Goal: Information Seeking & Learning: Learn about a topic

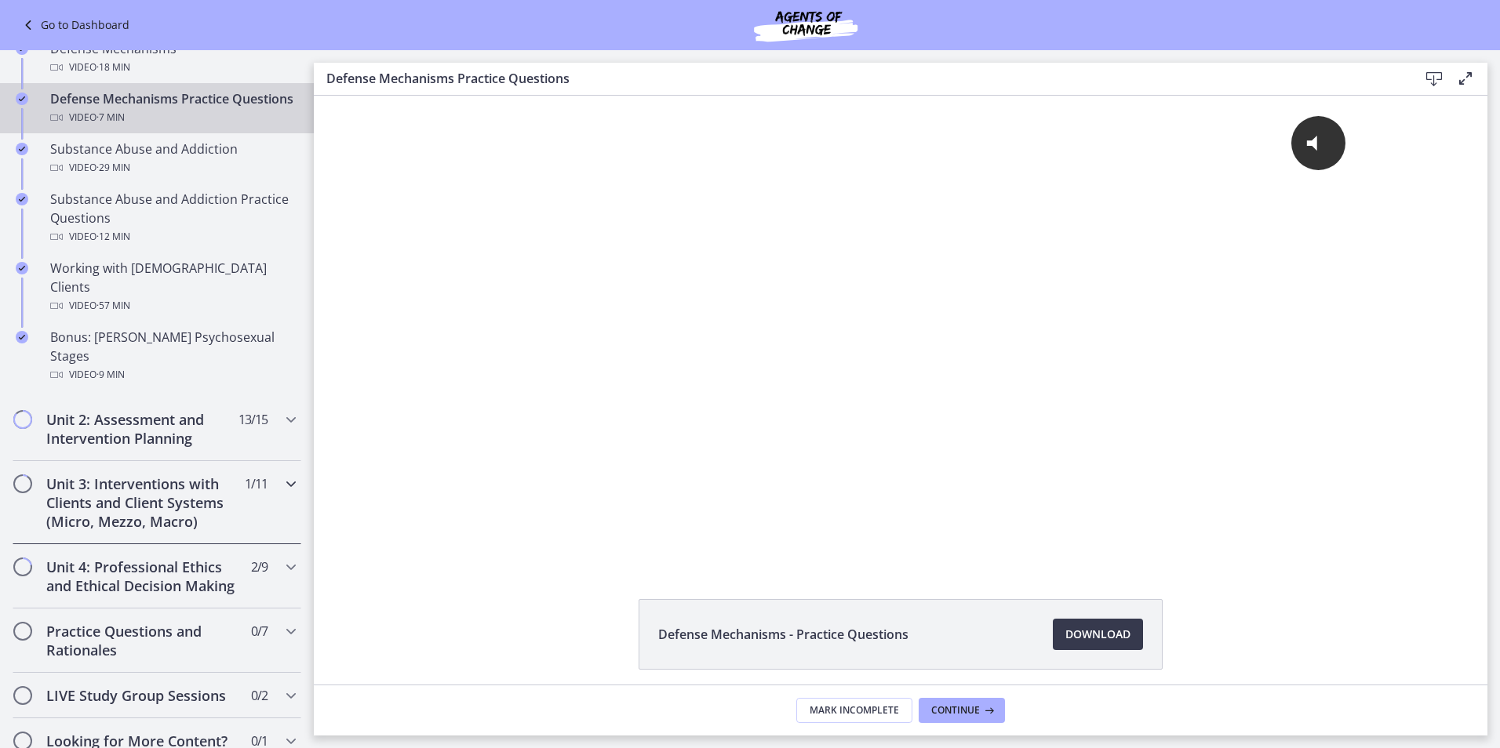
scroll to position [1176, 0]
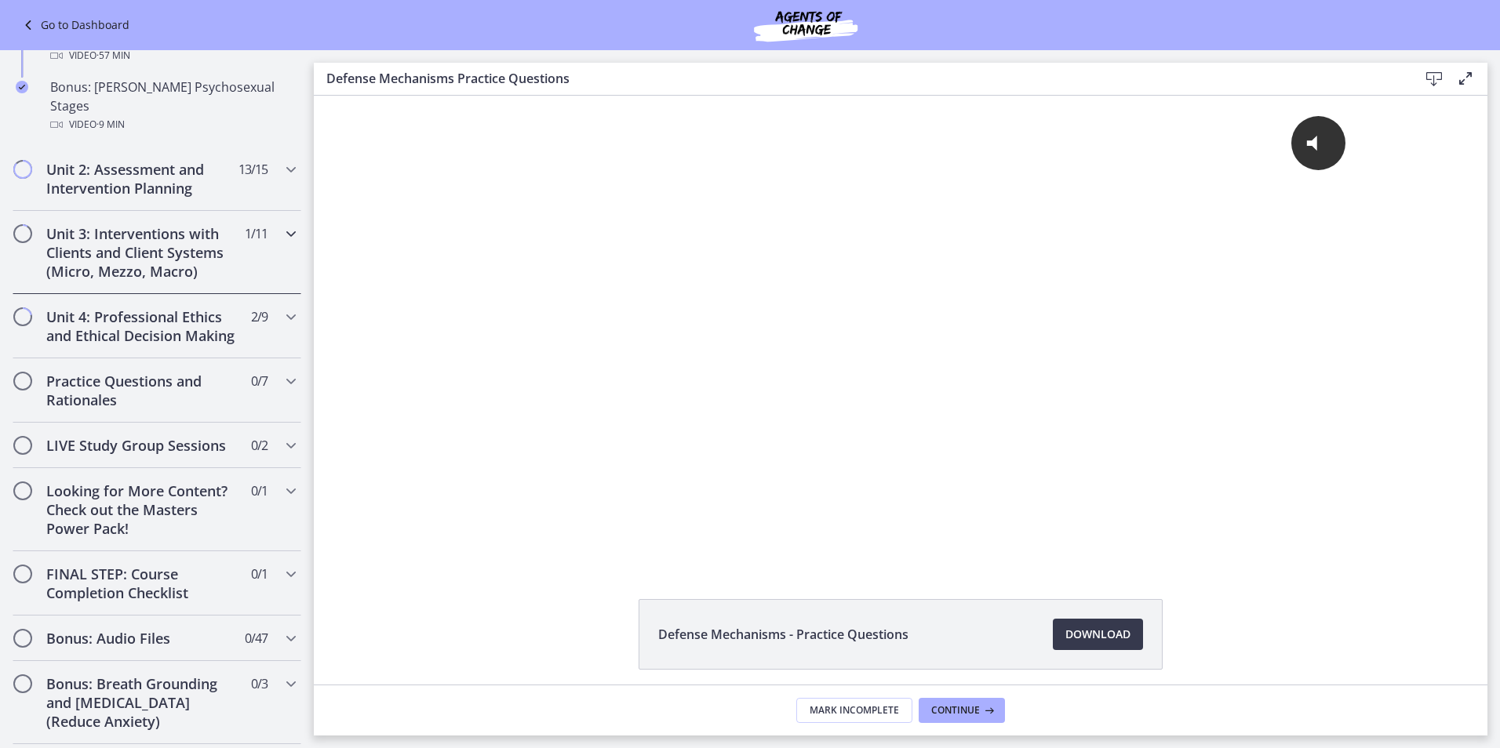
click at [269, 211] on div "Unit 3: Interventions with Clients and Client Systems (Micro, Mezzo, Macro) 1 /…" at bounding box center [157, 252] width 289 height 83
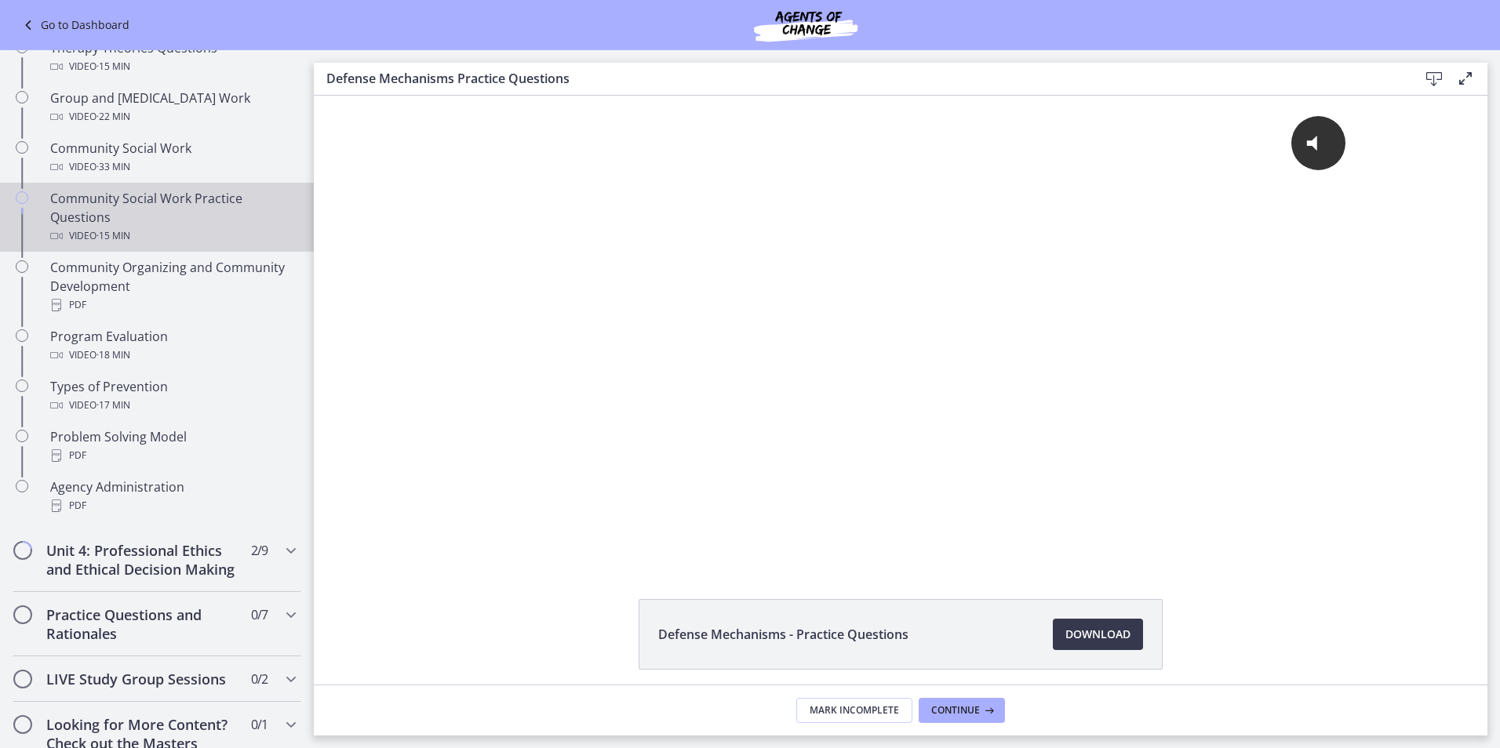
scroll to position [984, 0]
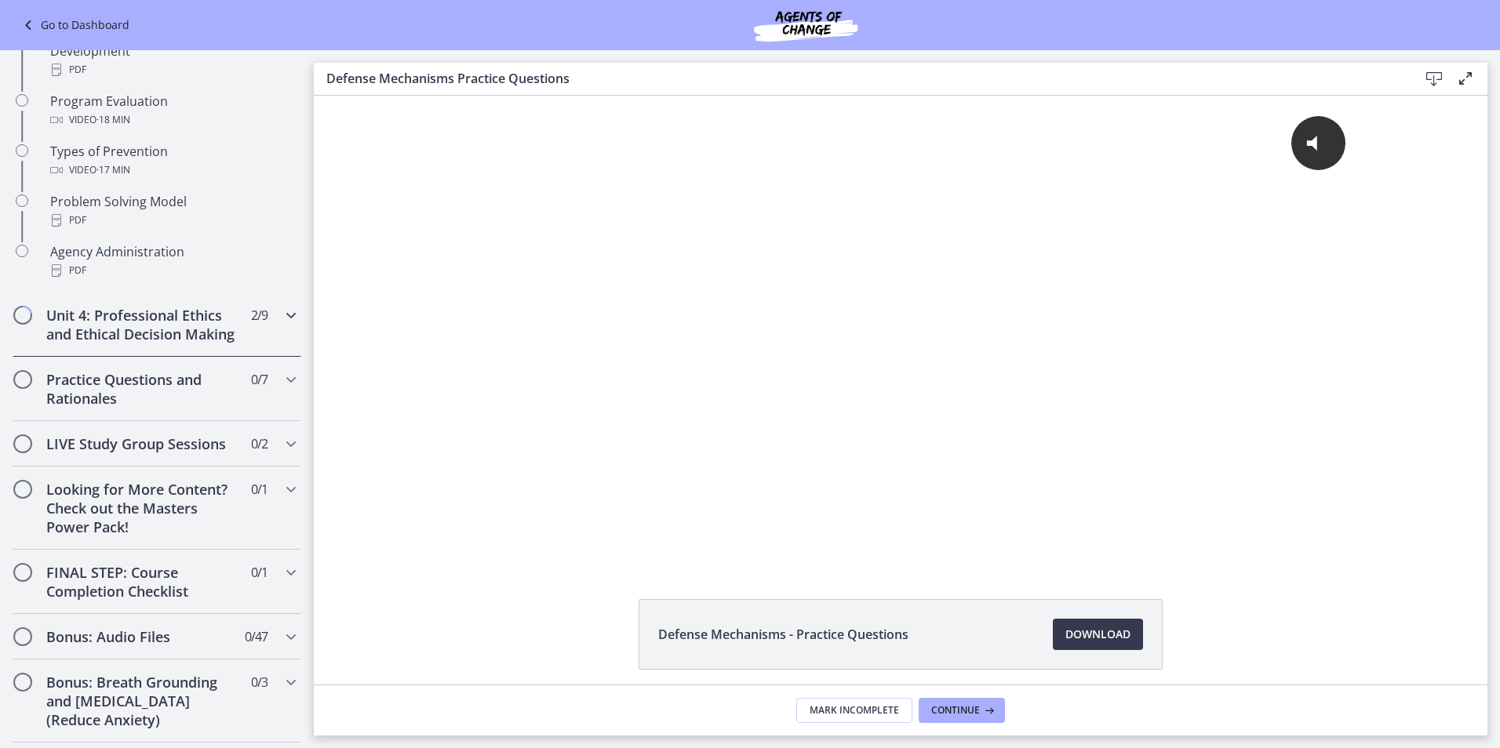
click at [263, 331] on div "Unit 4: Professional Ethics and Ethical Decision Making 2 / 9 Completed" at bounding box center [157, 325] width 289 height 64
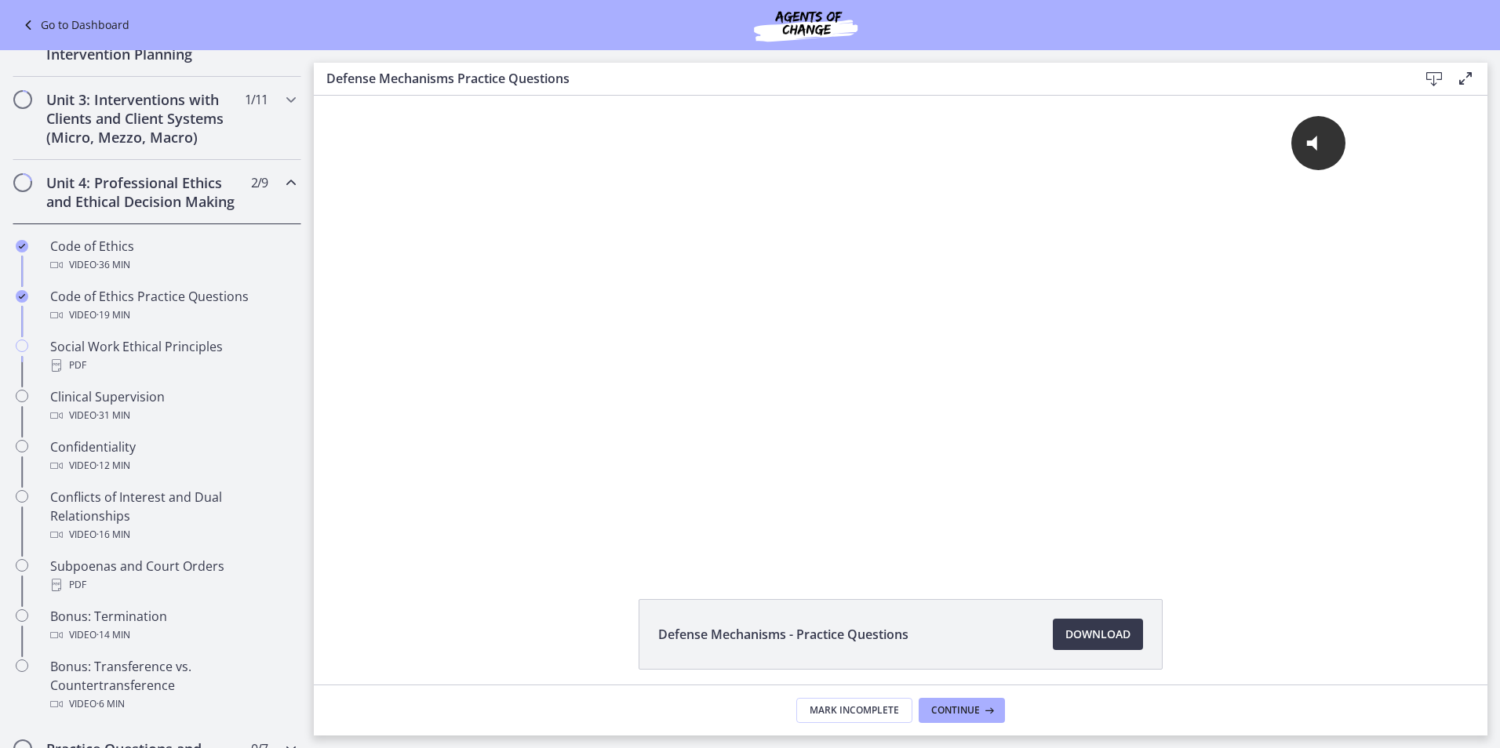
scroll to position [513, 0]
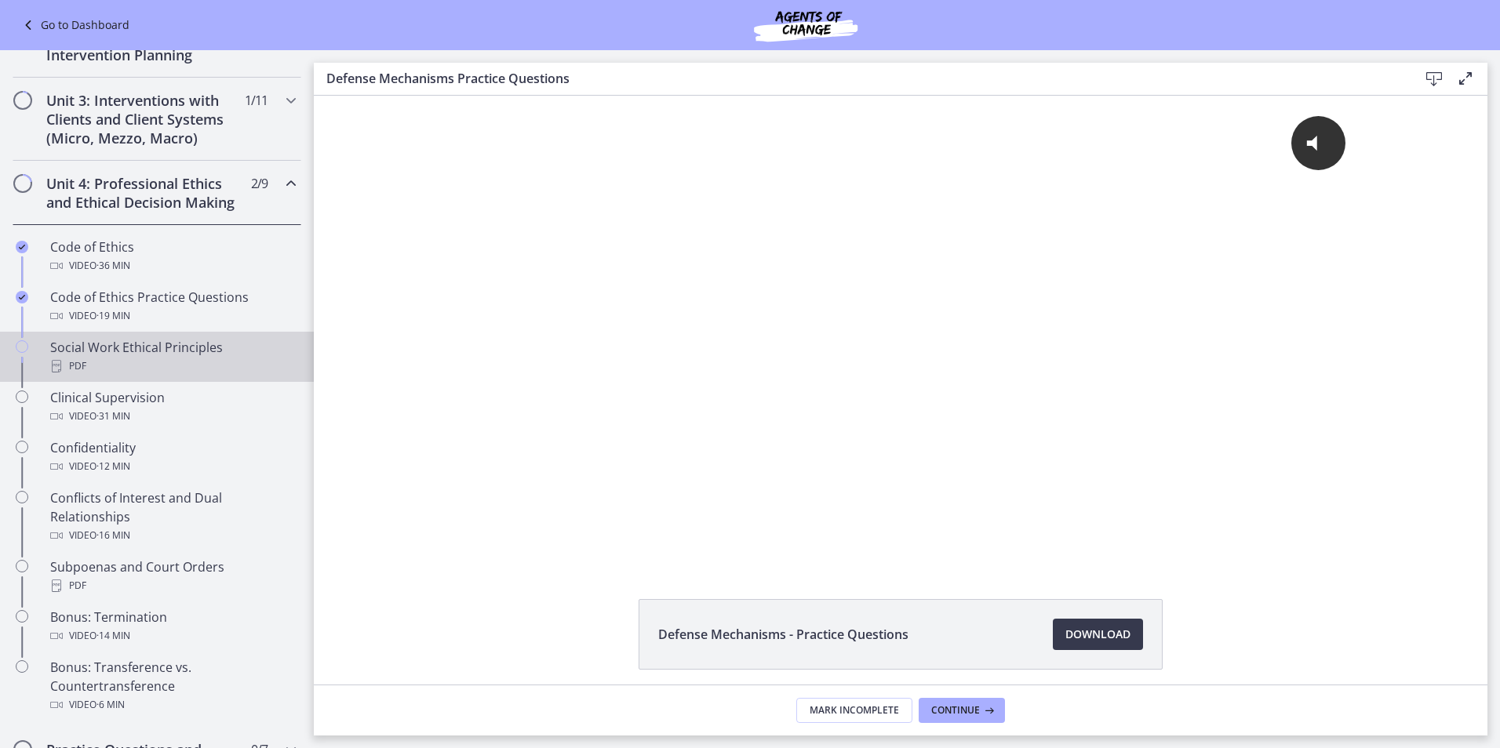
click at [227, 373] on div "Social Work Ethical Principles PDF" at bounding box center [172, 357] width 245 height 38
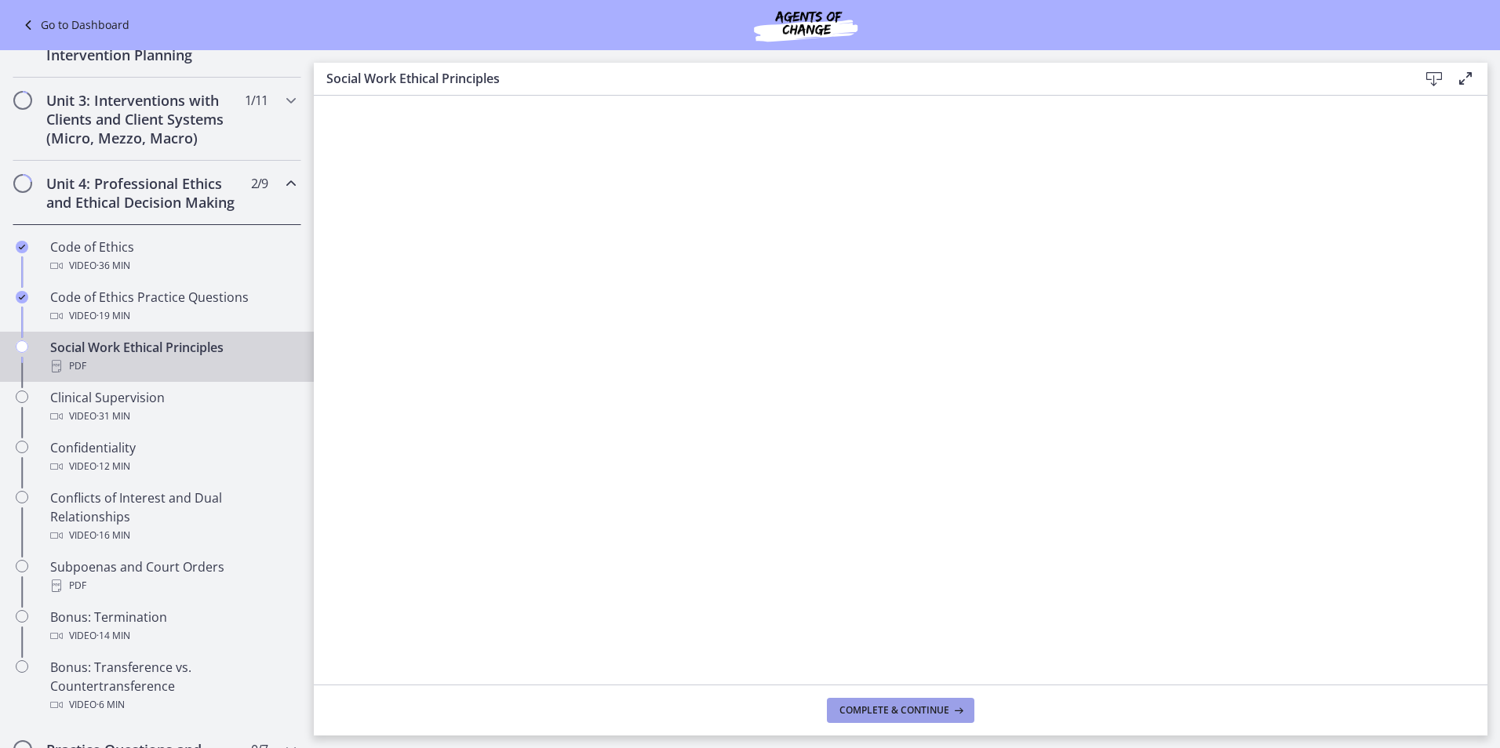
click at [885, 704] on span "Complete & continue" at bounding box center [894, 710] width 110 height 13
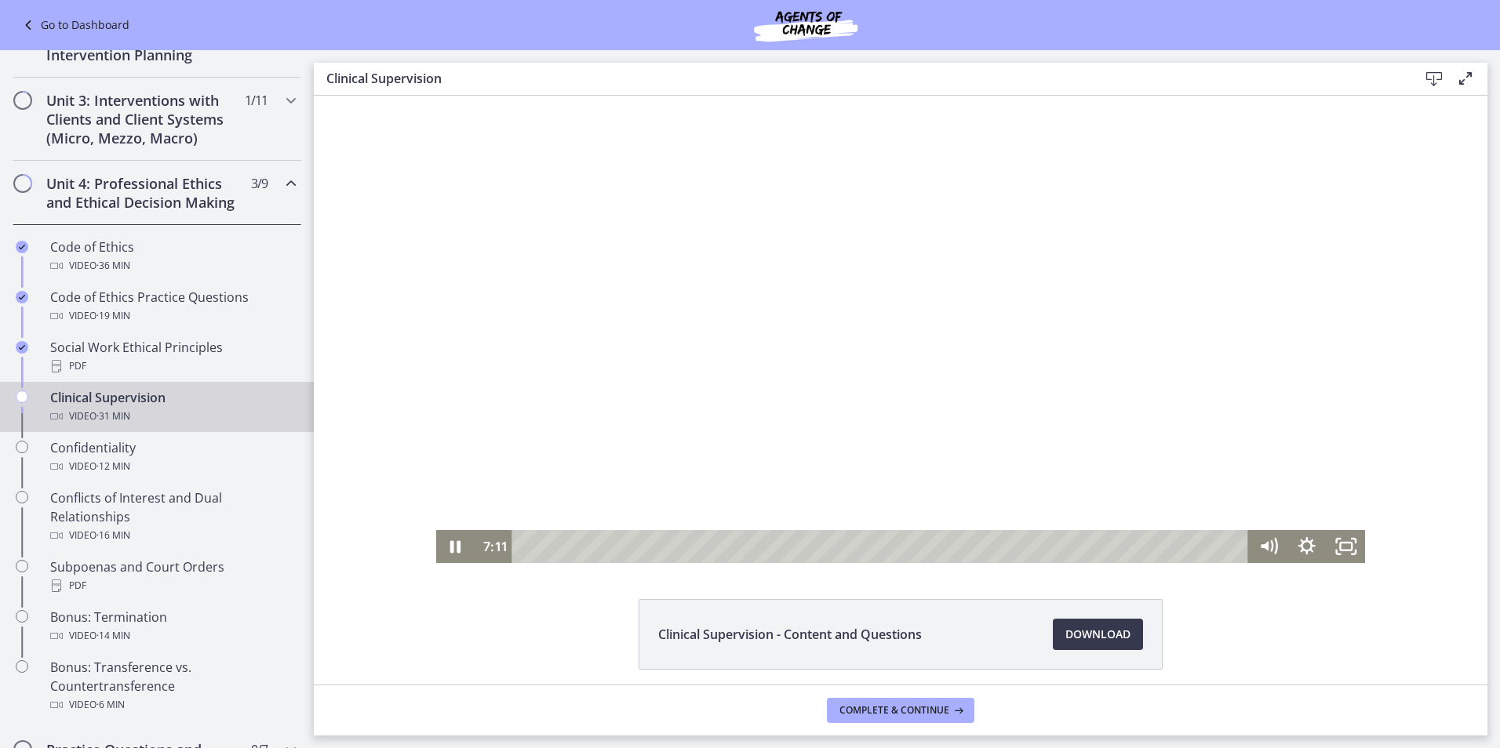
drag, startPoint x: 995, startPoint y: 333, endPoint x: 853, endPoint y: 210, distance: 186.8
click at [995, 333] on div at bounding box center [900, 329] width 929 height 467
drag, startPoint x: 774, startPoint y: 283, endPoint x: 1061, endPoint y: 348, distance: 294.4
click at [774, 283] on div at bounding box center [900, 329] width 929 height 467
click at [951, 341] on div at bounding box center [900, 329] width 929 height 467
